Goal: Communication & Community: Answer question/provide support

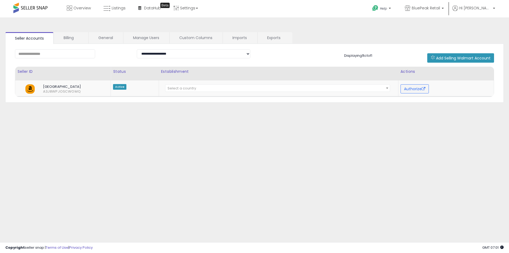
scroll to position [79, 0]
click at [387, 9] on span "Help" at bounding box center [383, 8] width 7 height 5
click at [402, 29] on link "Contact Support" at bounding box center [387, 28] width 29 height 5
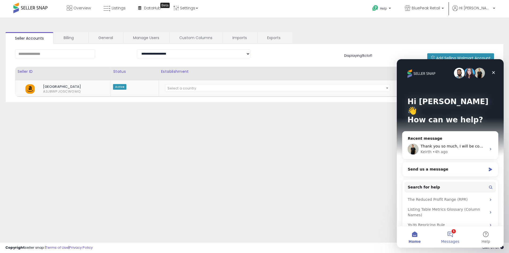
click at [448, 237] on button "1 Messages" at bounding box center [451, 236] width 36 height 21
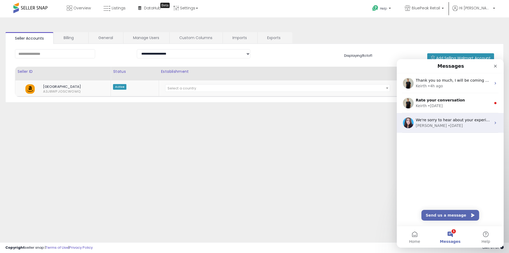
click at [457, 113] on div "We're sorry to hear about your experience. Our team will be in touch shortly to…" at bounding box center [450, 123] width 107 height 20
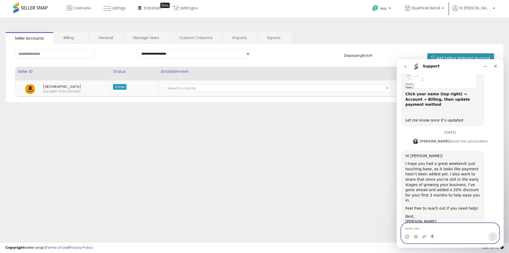
scroll to position [522, 0]
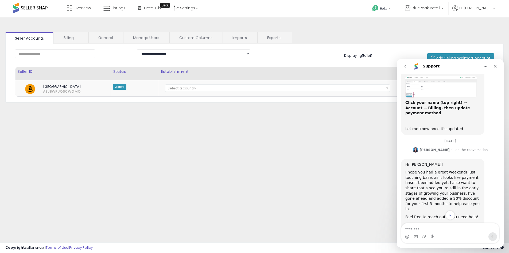
click at [402, 68] on button "go back" at bounding box center [405, 66] width 10 height 10
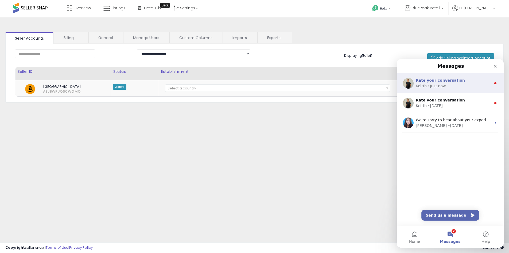
click at [430, 86] on div "• Just now" at bounding box center [437, 86] width 18 height 6
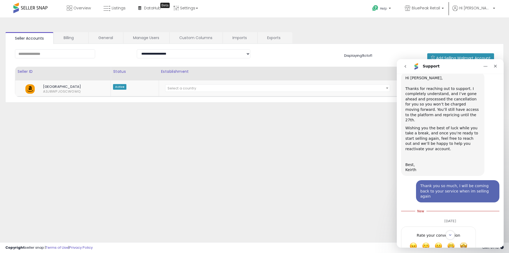
scroll to position [117, 0]
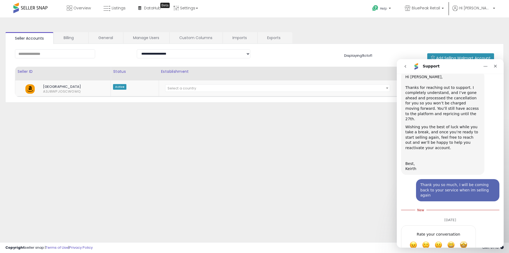
click at [430, 142] on div "Wishing you the best of luck while you take a break, and once you’re ready to s…" at bounding box center [443, 147] width 75 height 47
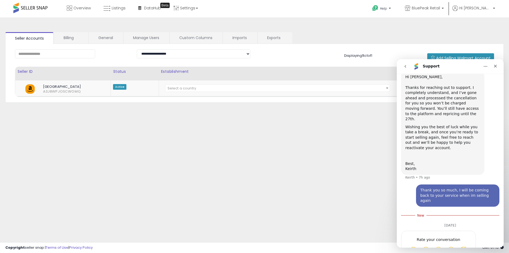
scroll to position [122, 0]
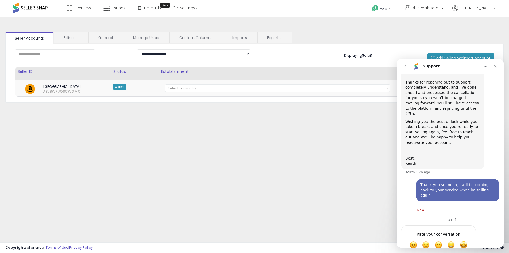
click at [443, 182] on div "Thank you so much, I will be coming back to your service when im selling again" at bounding box center [457, 190] width 75 height 16
click at [466, 240] on span "Amazing" at bounding box center [464, 245] width 10 height 10
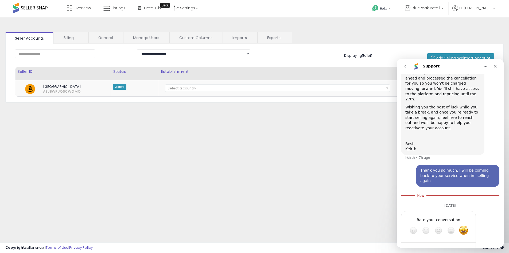
click at [458, 200] on div "[DATE]" at bounding box center [450, 205] width 98 height 11
click at [401, 72] on nav "Support" at bounding box center [450, 66] width 107 height 14
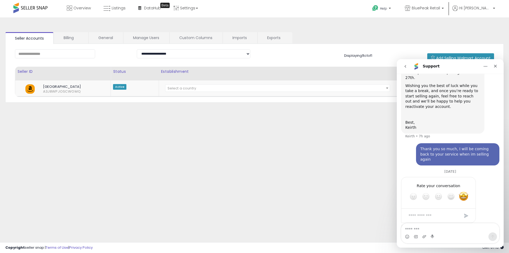
scroll to position [161, 0]
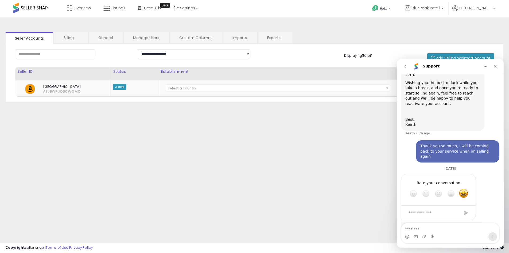
click at [403, 71] on nav "Support" at bounding box center [450, 66] width 107 height 14
click at [406, 70] on button "go back" at bounding box center [405, 66] width 10 height 10
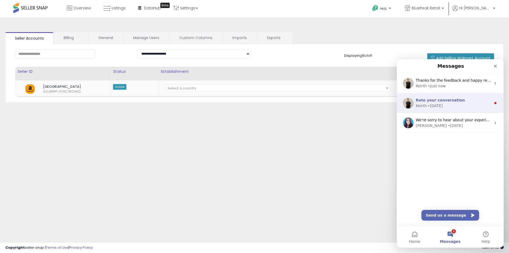
click at [489, 109] on div "Rate your conversation [PERSON_NAME] • [DATE]" at bounding box center [450, 103] width 107 height 20
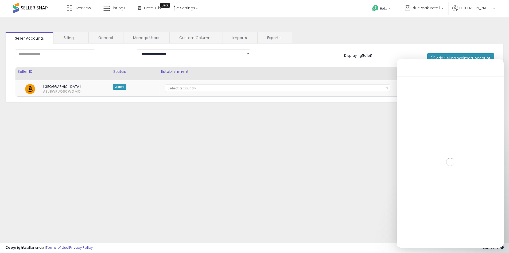
scroll to position [21, 0]
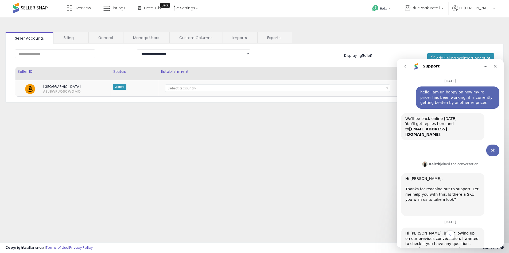
click at [406, 68] on icon "go back" at bounding box center [405, 66] width 4 height 4
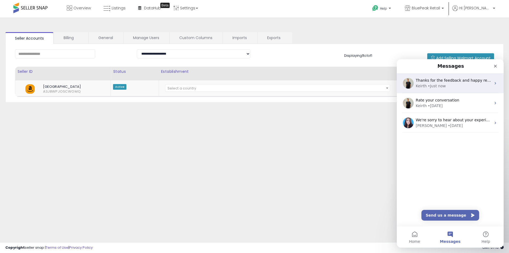
click at [447, 90] on div "Thanks for the feedback and happy repricing! [GEOGRAPHIC_DATA] • Just now" at bounding box center [450, 83] width 107 height 20
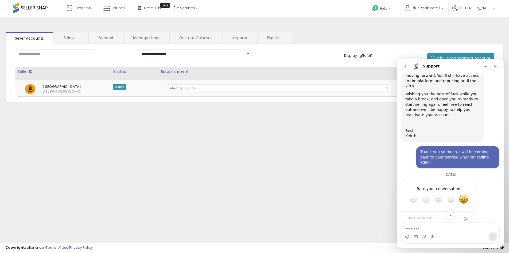
scroll to position [156, 0]
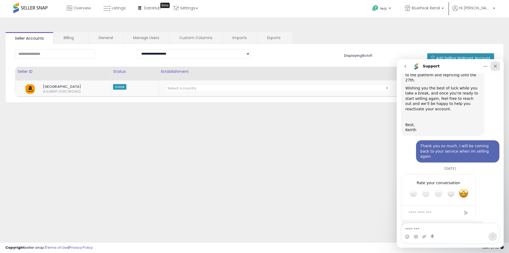
drag, startPoint x: 498, startPoint y: 64, endPoint x: 844, endPoint y: 107, distance: 349.3
click at [498, 64] on div "Close" at bounding box center [496, 66] width 10 height 10
